Goal: Information Seeking & Learning: Learn about a topic

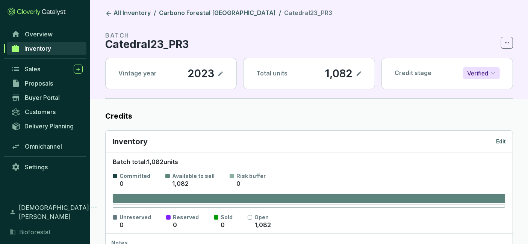
click at [59, 45] on link "Inventory" at bounding box center [46, 48] width 79 height 13
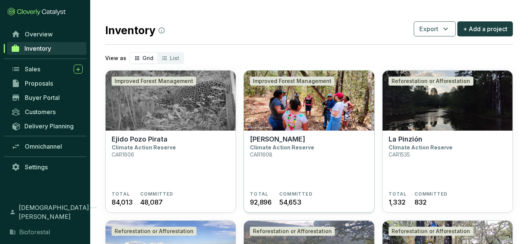
click at [293, 127] on img at bounding box center [309, 101] width 130 height 60
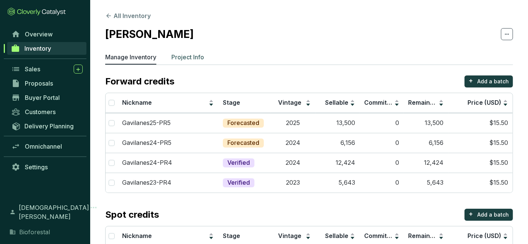
click at [195, 59] on p "Project Info" at bounding box center [187, 57] width 33 height 9
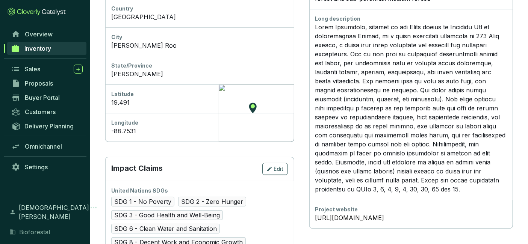
scroll to position [304, 0]
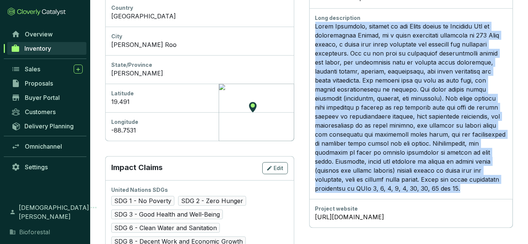
drag, startPoint x: 345, startPoint y: 188, endPoint x: 322, endPoint y: 15, distance: 174.1
click at [322, 15] on div "Long description" at bounding box center [411, 103] width 204 height 191
copy p "Ejido Gavilanes, located in the Mayan region of Quintana Roo in southeastern Me…"
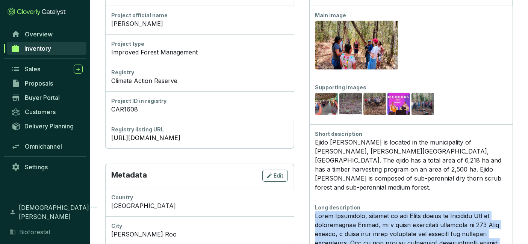
scroll to position [0, 0]
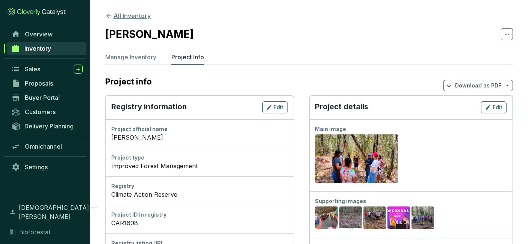
click at [135, 13] on button "All Inventory" at bounding box center [127, 15] width 45 height 9
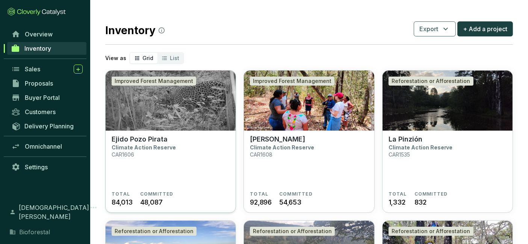
click at [137, 140] on p "Ejido Pozo Pirata" at bounding box center [140, 139] width 56 height 8
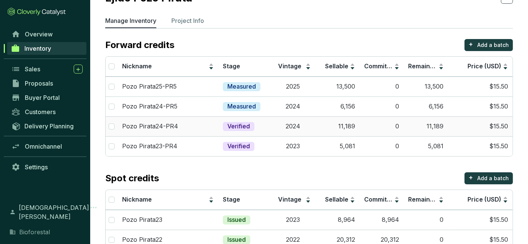
scroll to position [36, 0]
click at [191, 22] on p "Project Info" at bounding box center [187, 20] width 33 height 9
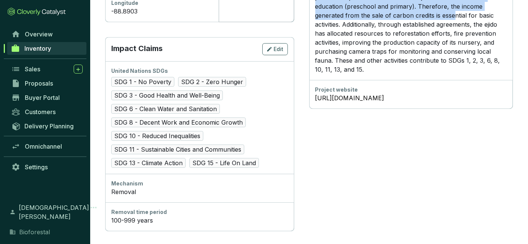
scroll to position [420, 0]
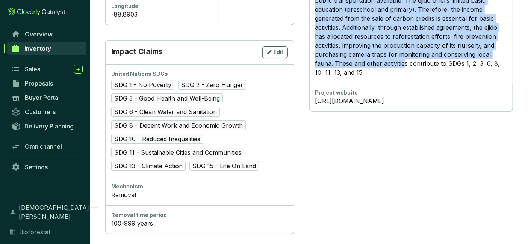
drag, startPoint x: 327, startPoint y: 162, endPoint x: 491, endPoint y: 53, distance: 197.4
click at [491, 53] on p "Ejido Pozo Pirata, located in the Mayan region of Quintana Roo in southeastern …" at bounding box center [411, 0] width 192 height 153
copy p "Ejido Pozo Pirata, located in the Mayan region of Quintana Roo in southeastern …"
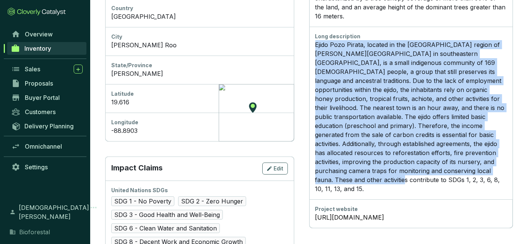
scroll to position [0, 0]
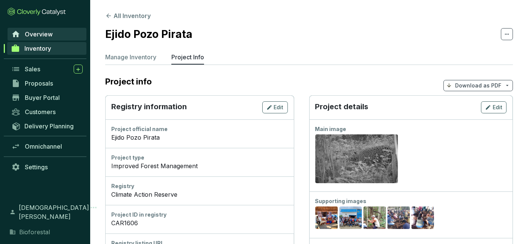
click at [43, 36] on span "Overview" at bounding box center [39, 34] width 28 height 8
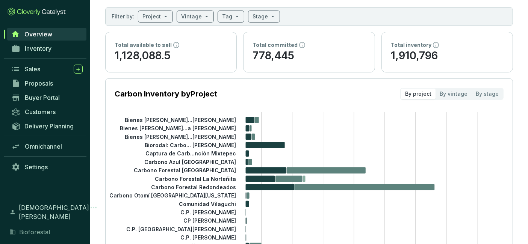
scroll to position [36, 0]
